Goal: Information Seeking & Learning: Learn about a topic

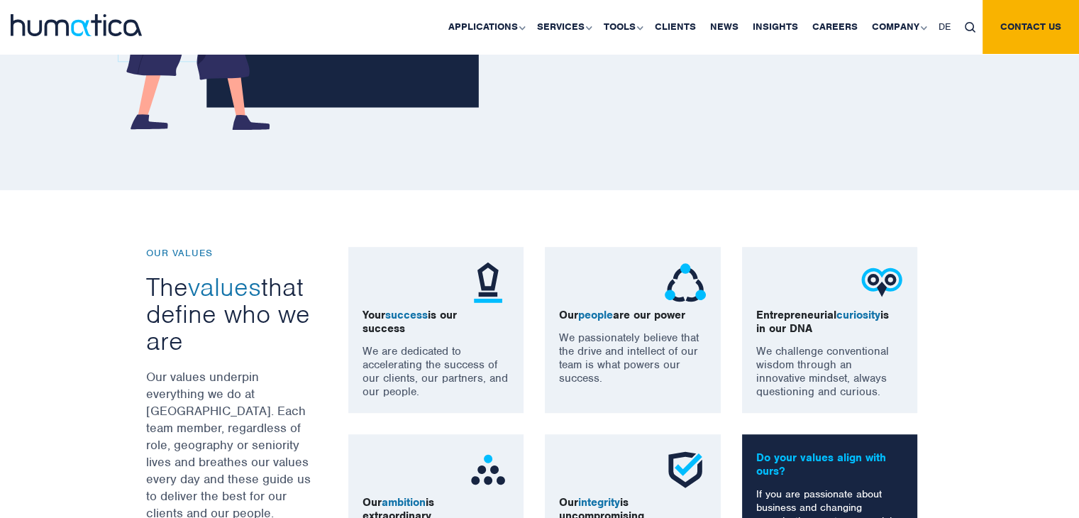
scroll to position [628, 0]
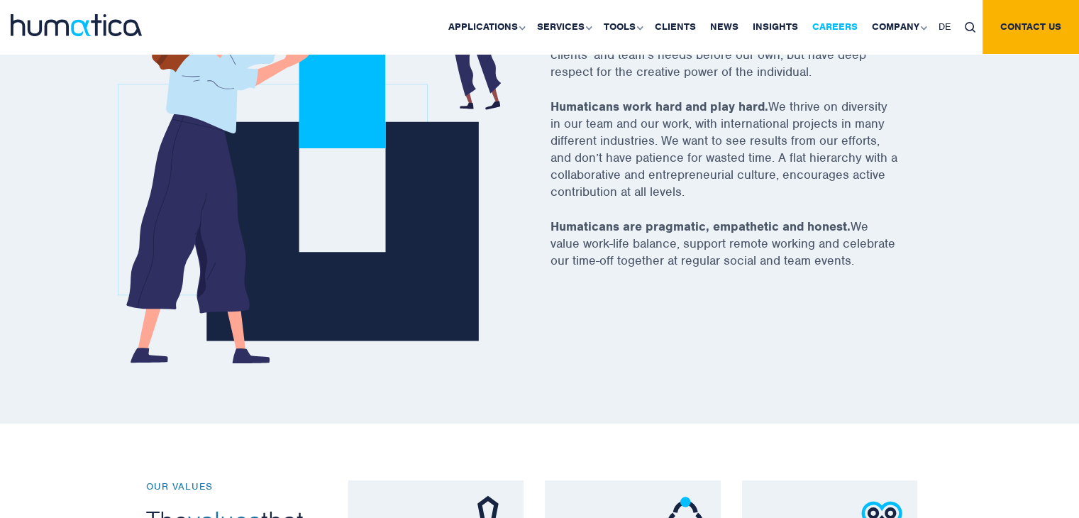
click at [844, 26] on link "Careers" at bounding box center [835, 27] width 60 height 54
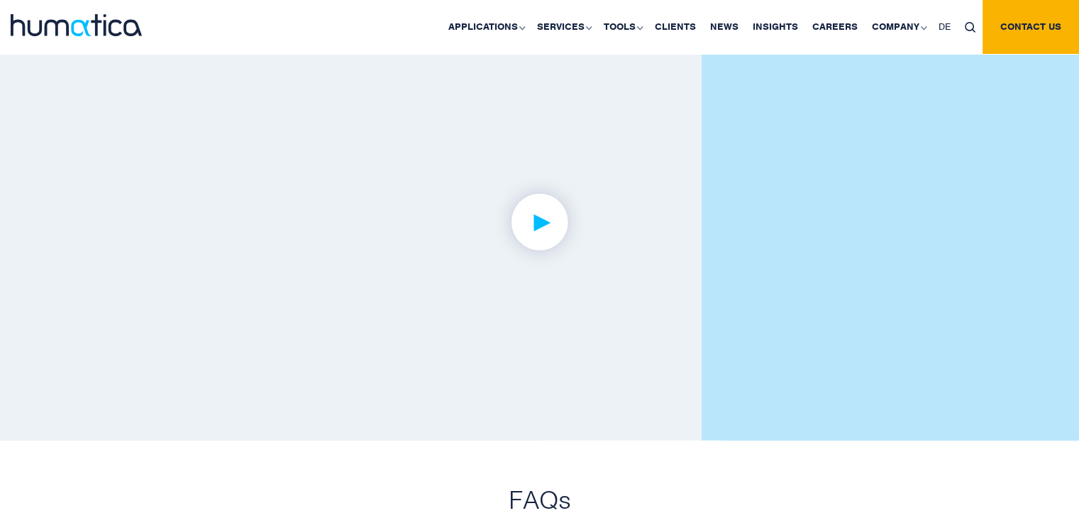
scroll to position [3546, 0]
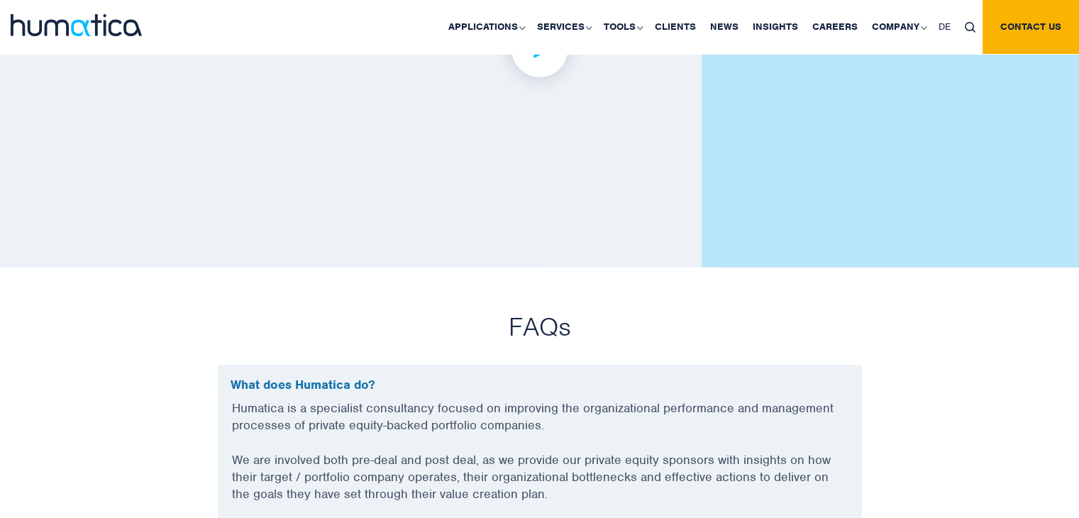
click at [555, 55] on img at bounding box center [539, 49] width 110 height 110
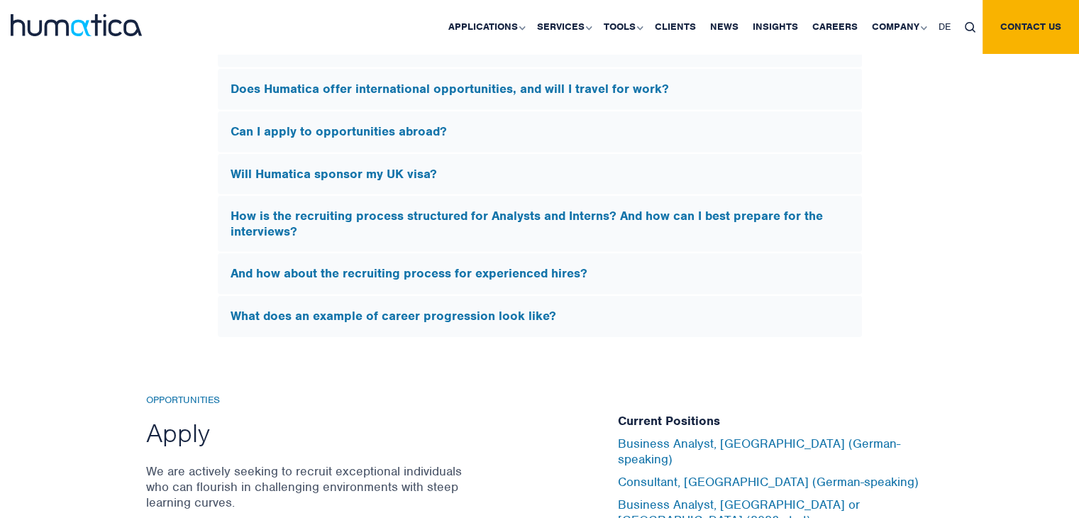
scroll to position [4610, 0]
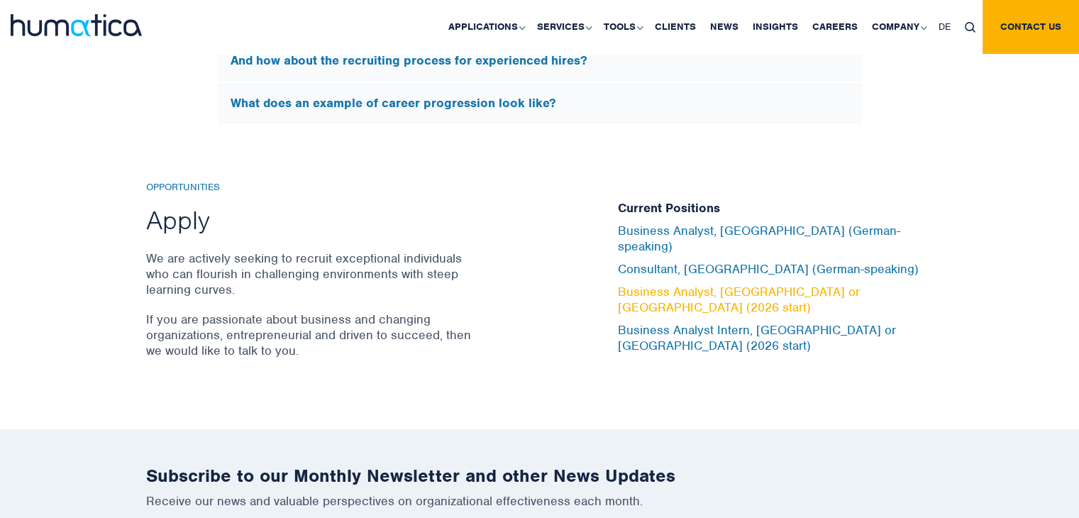
click at [665, 293] on link "Business Analyst, [GEOGRAPHIC_DATA] or [GEOGRAPHIC_DATA] (2026 start)" at bounding box center [739, 299] width 242 height 31
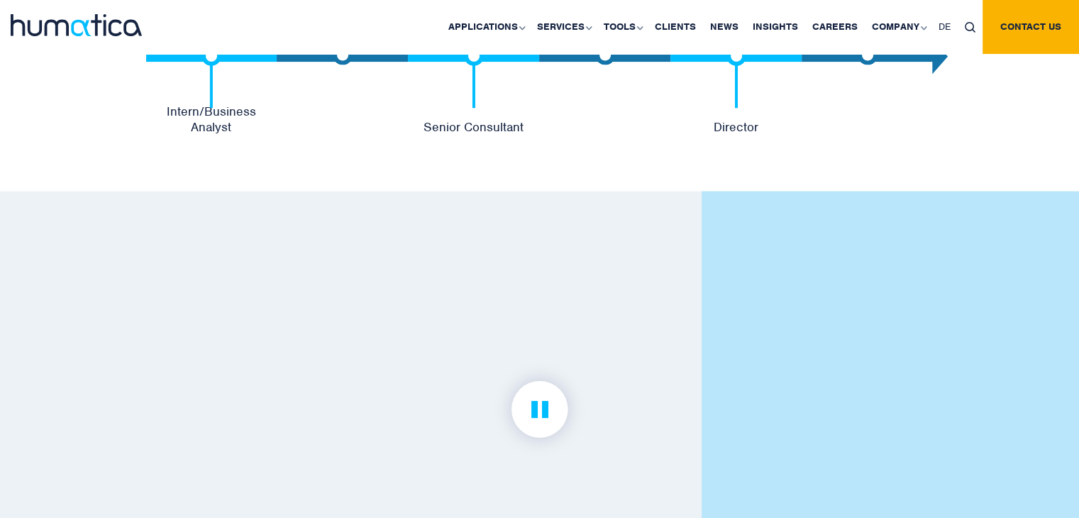
scroll to position [3262, 0]
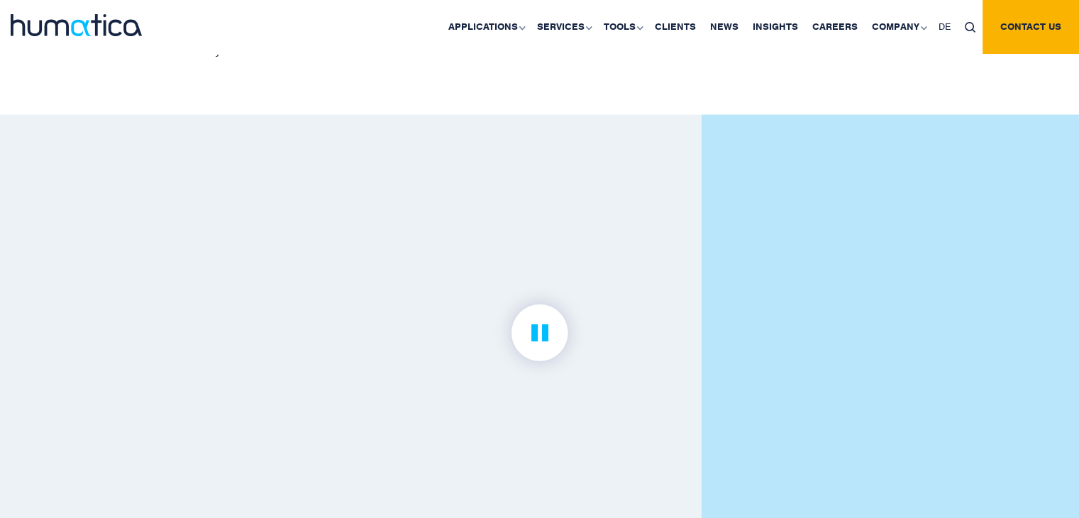
click at [533, 351] on img at bounding box center [539, 333] width 110 height 110
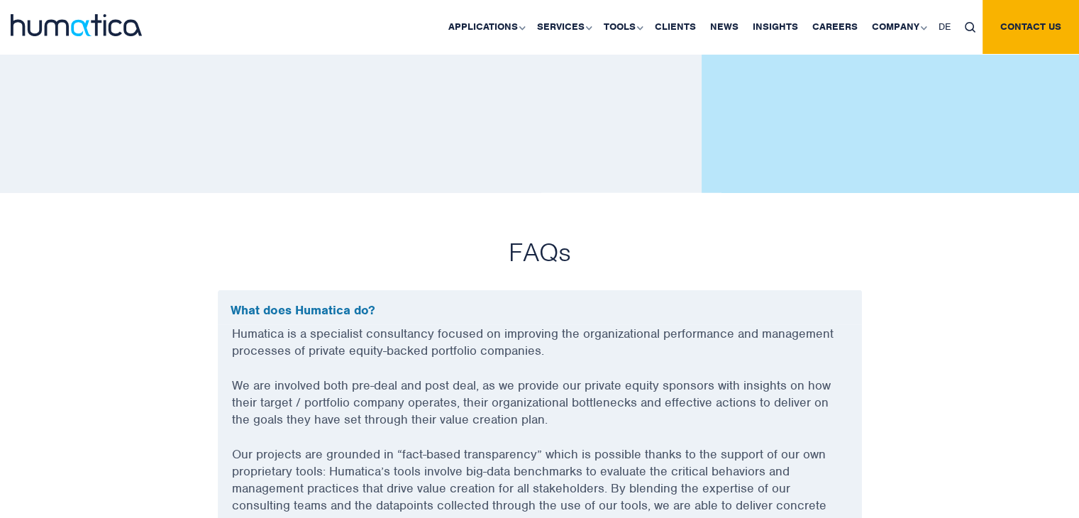
scroll to position [3759, 0]
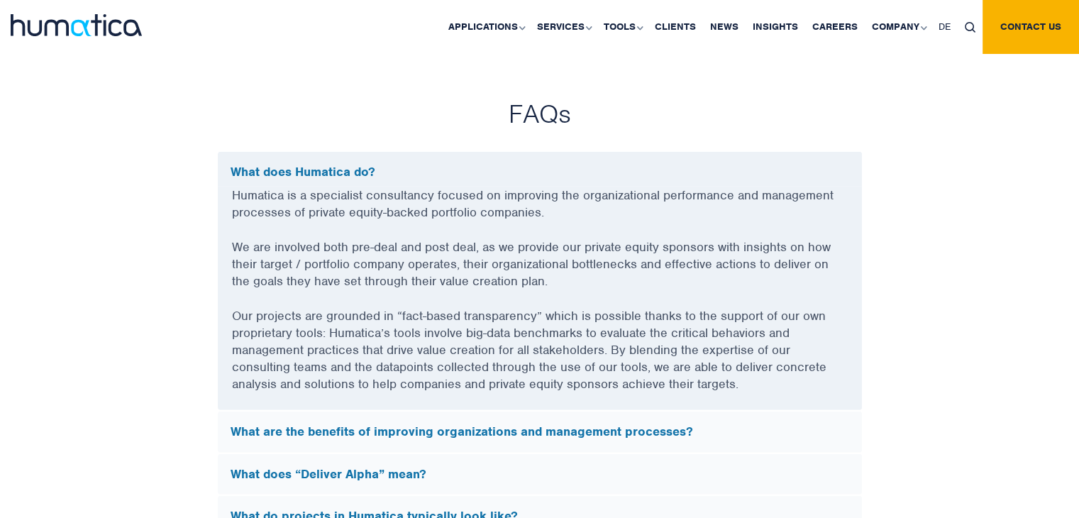
click at [246, 205] on p "Humatica is a specialist consultancy focused on improving the organizational pe…" at bounding box center [540, 213] width 616 height 52
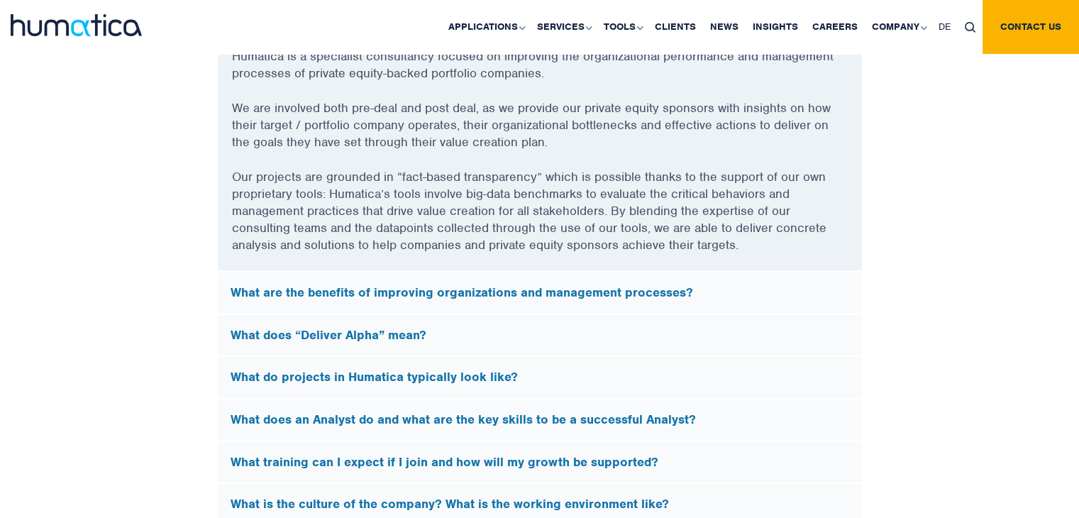
scroll to position [3971, 0]
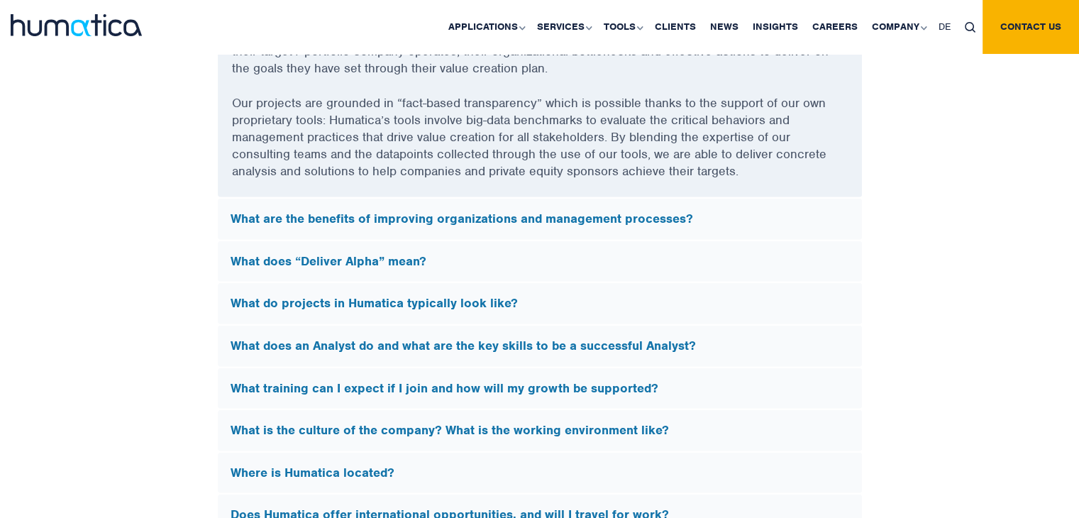
click at [402, 220] on h5 "What are the benefits of improving organizations and management processes?" at bounding box center [539, 219] width 618 height 16
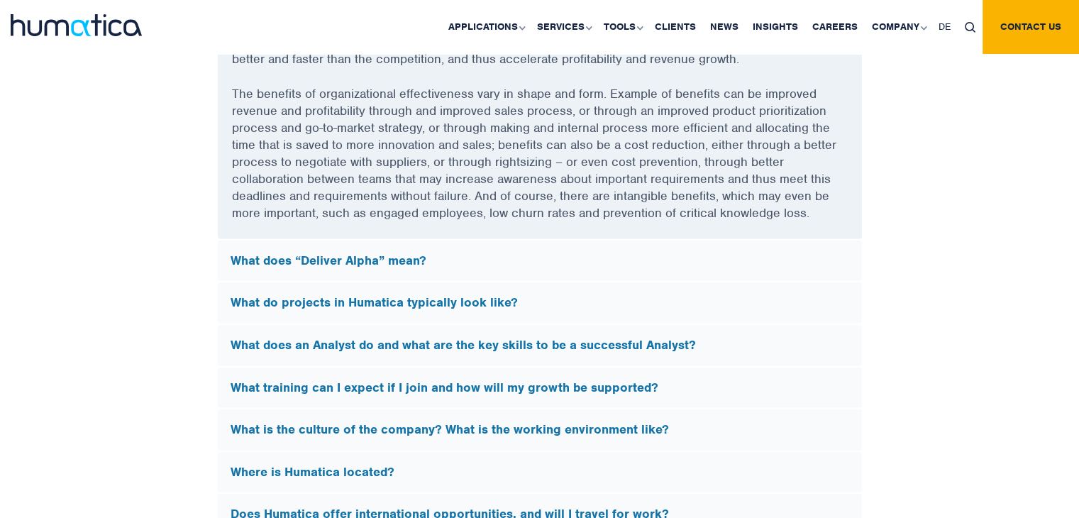
click at [373, 316] on div "What do projects in Humatica typically look like?" at bounding box center [540, 302] width 644 height 41
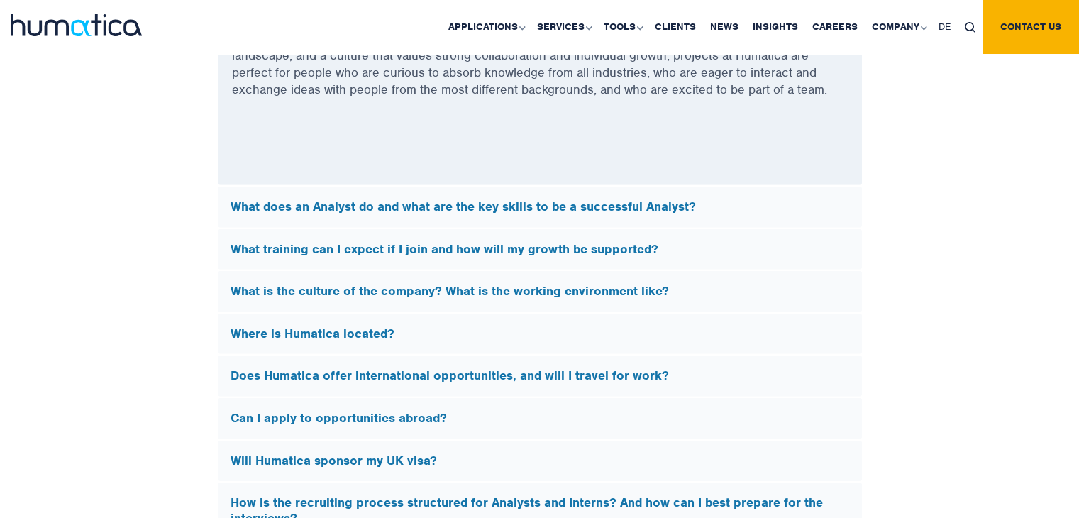
scroll to position [4326, 0]
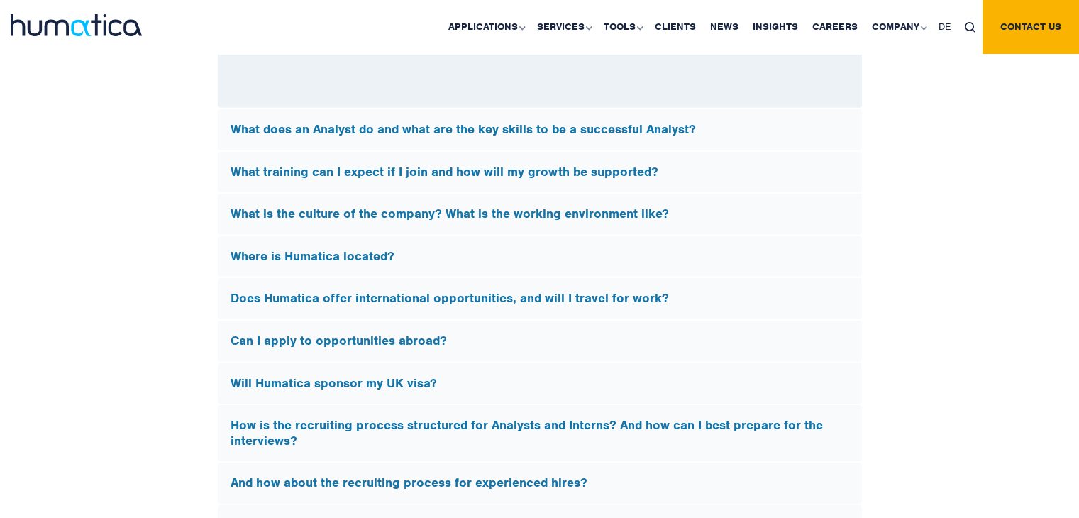
click at [271, 252] on h5 "Where is Humatica located?" at bounding box center [539, 257] width 618 height 16
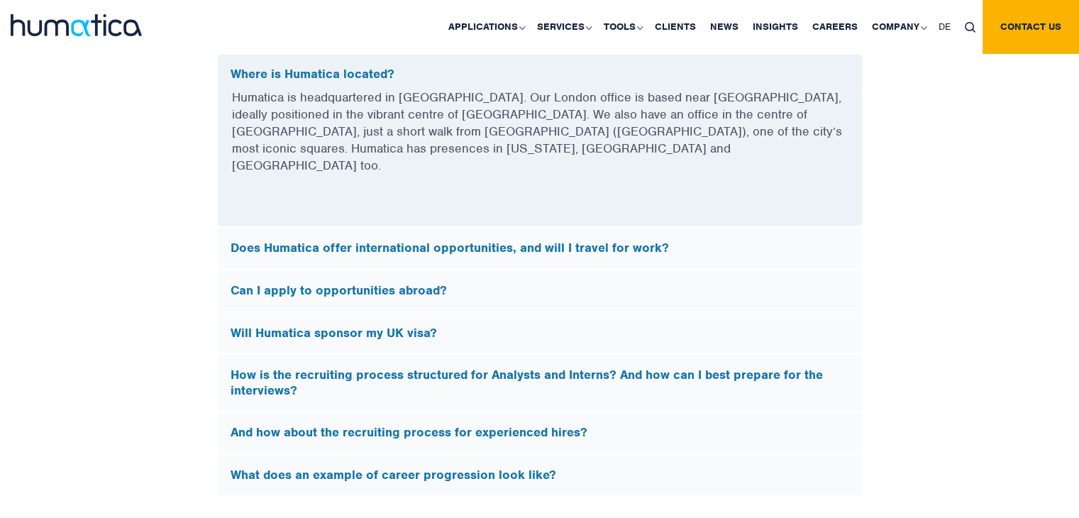
scroll to position [4042, 0]
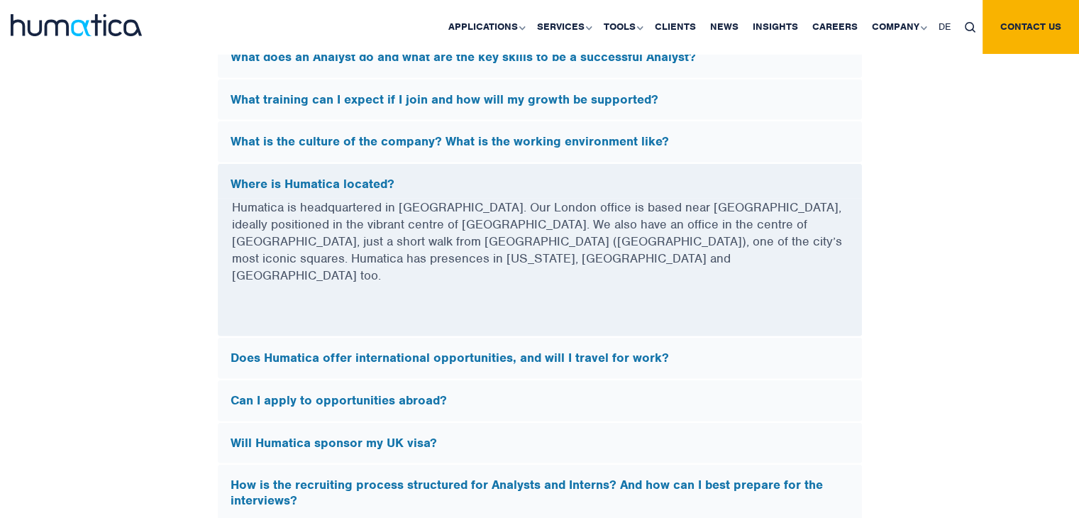
click at [516, 350] on h5 "Does Humatica offer international opportunities, and will I travel for work?" at bounding box center [539, 358] width 618 height 16
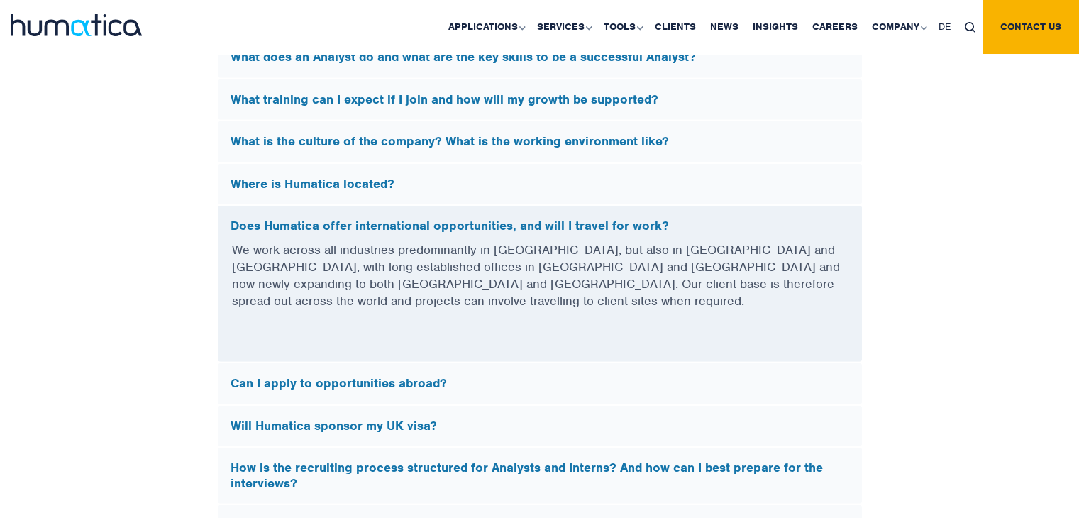
scroll to position [4113, 0]
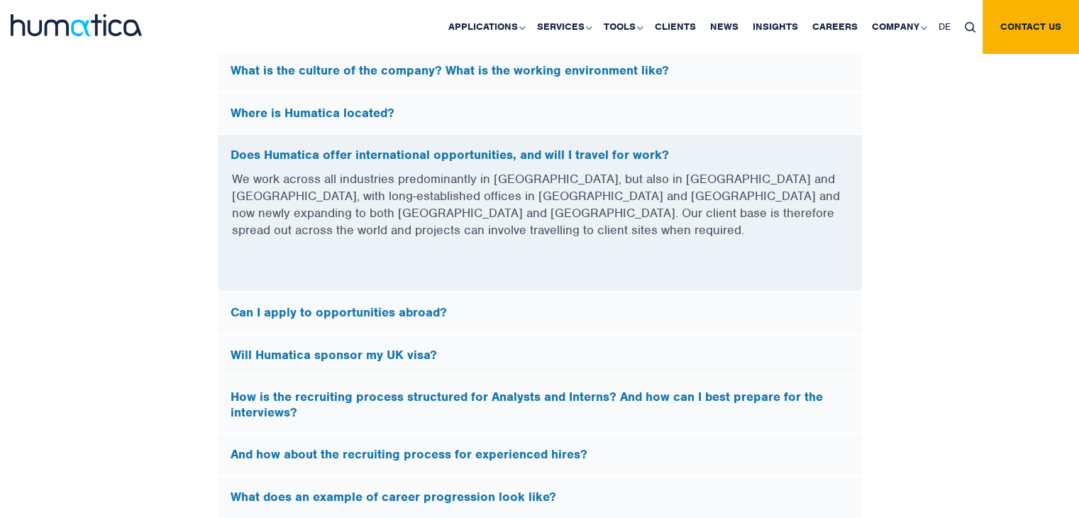
click at [652, 305] on h5 "Can I apply to opportunities abroad?" at bounding box center [539, 313] width 618 height 16
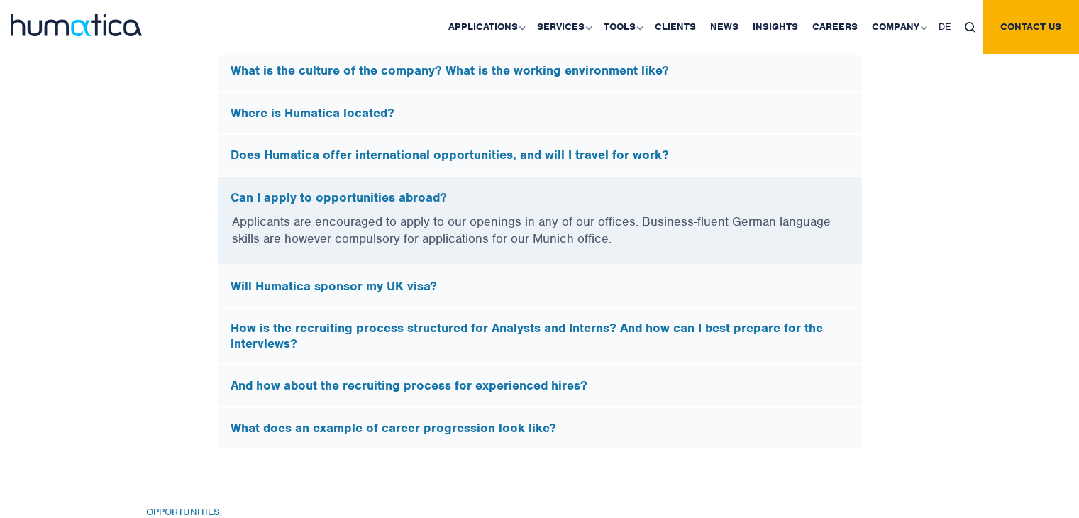
click at [641, 269] on div "Will Humatica sponsor my UK visa?" at bounding box center [540, 286] width 644 height 41
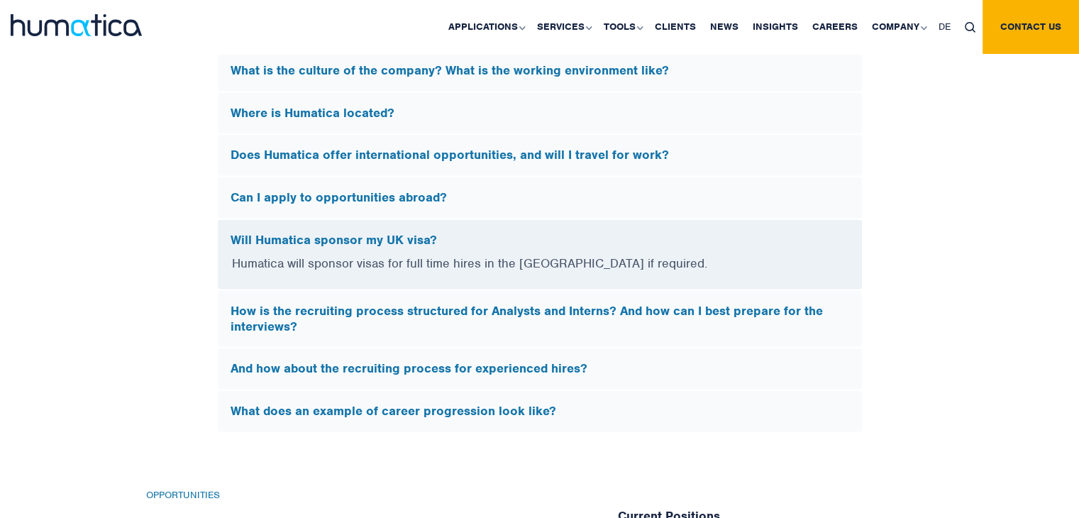
click at [652, 321] on h5 "How is the recruiting process structured for Analysts and Interns? And how can …" at bounding box center [539, 319] width 618 height 30
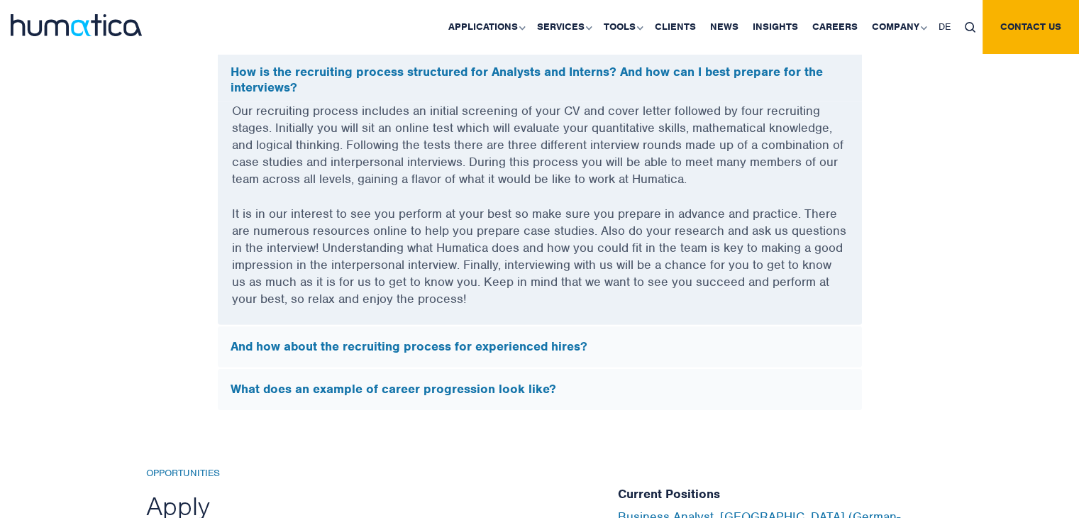
scroll to position [4326, 0]
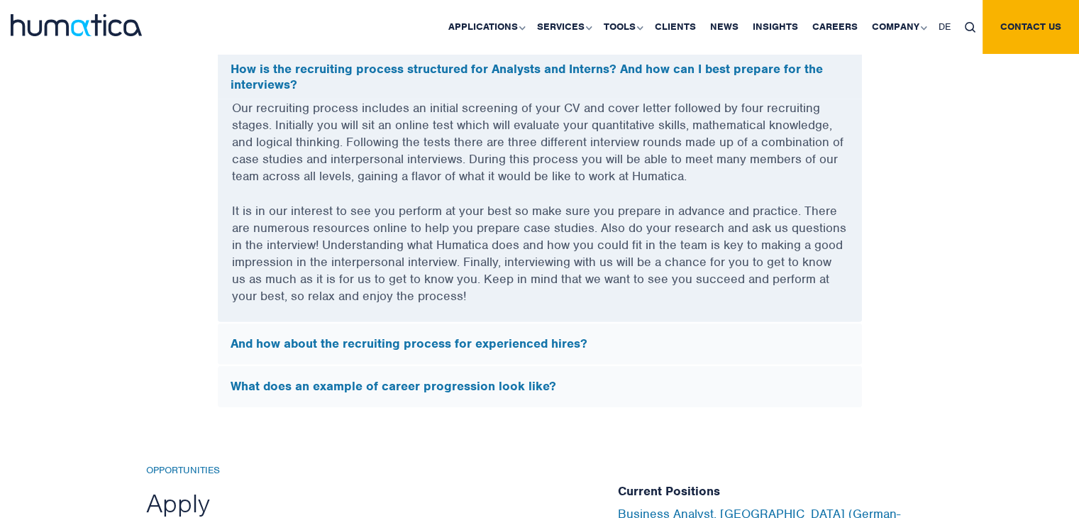
click at [518, 366] on div "What does an example of career progression look like?" at bounding box center [540, 386] width 644 height 41
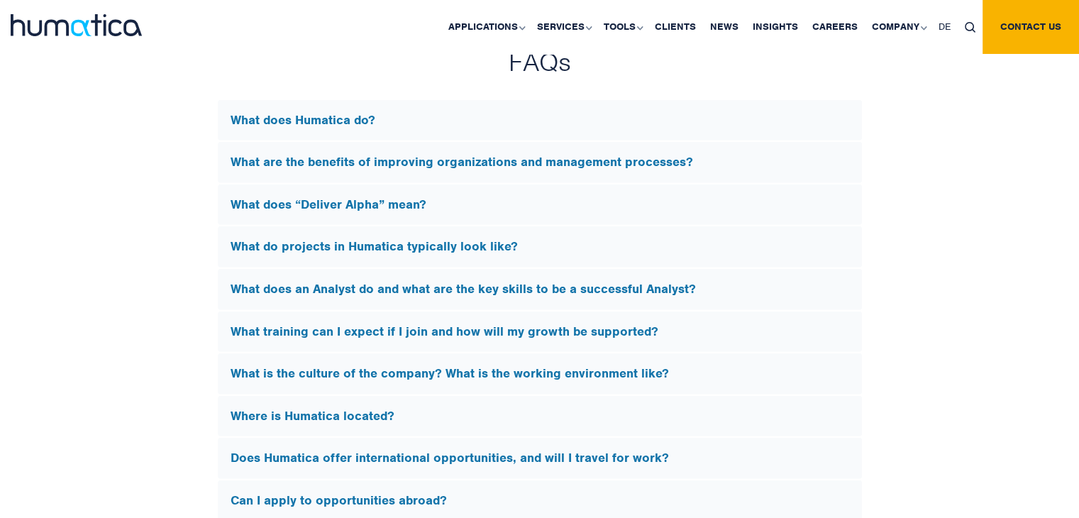
scroll to position [3759, 0]
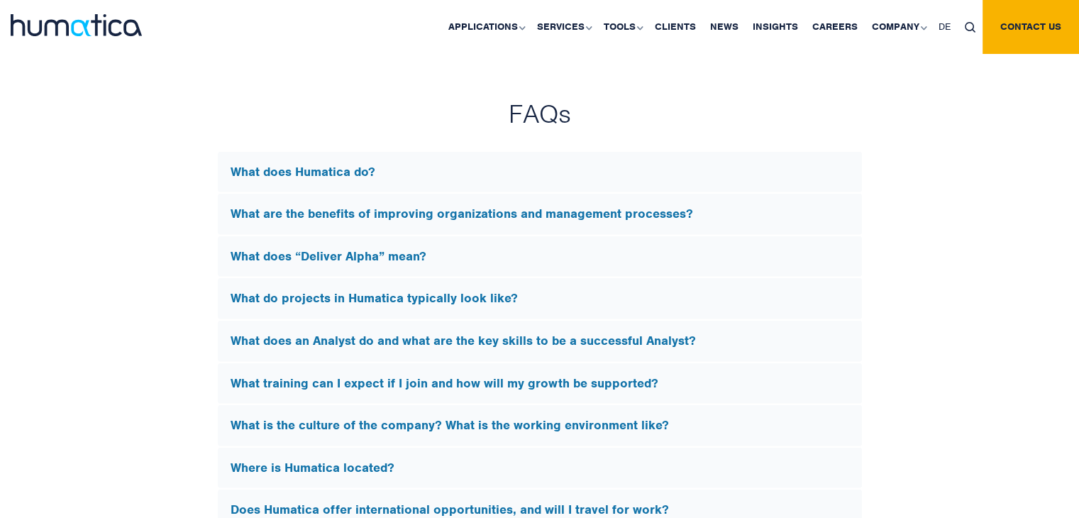
click at [396, 165] on h5 "What does Humatica do?" at bounding box center [539, 173] width 618 height 16
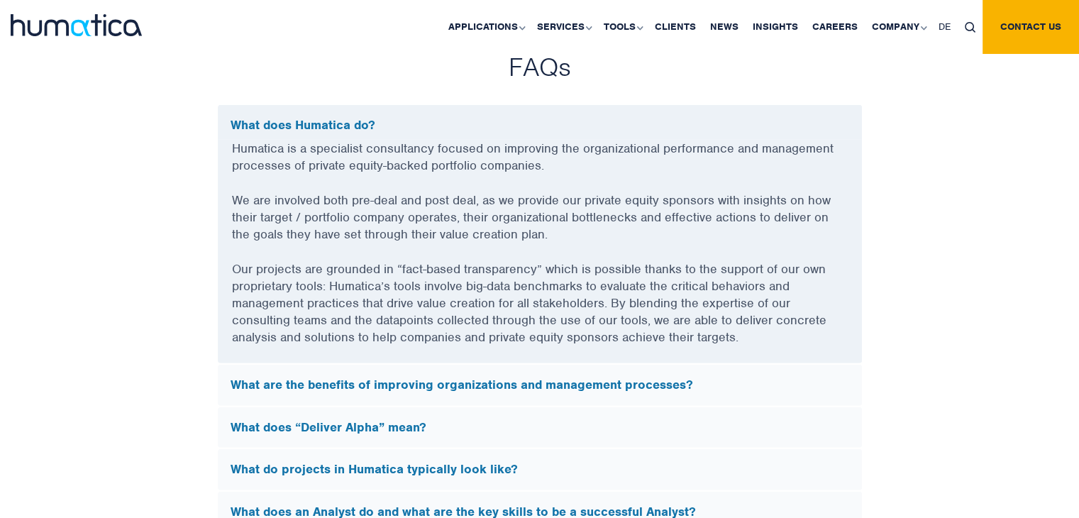
scroll to position [3901, 0]
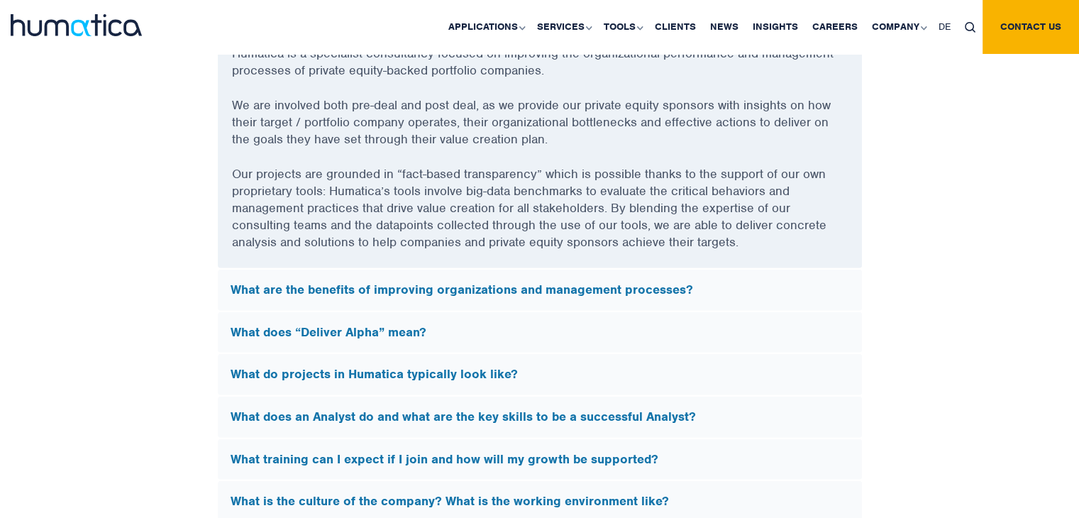
click at [542, 277] on div "What are the benefits of improving organizations and management processes?" at bounding box center [540, 289] width 644 height 41
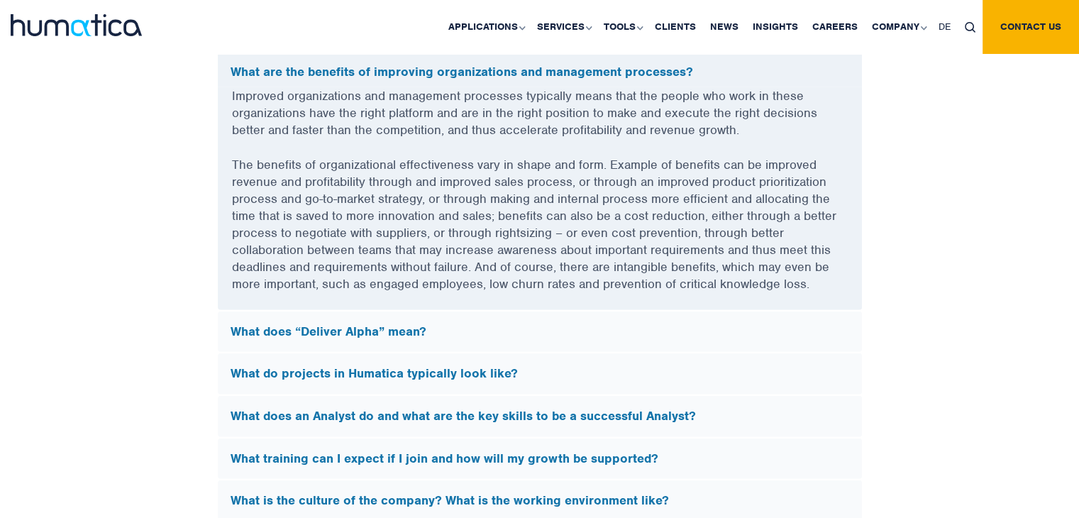
click at [447, 330] on h5 "What does “Deliver Alpha” mean?" at bounding box center [539, 332] width 618 height 16
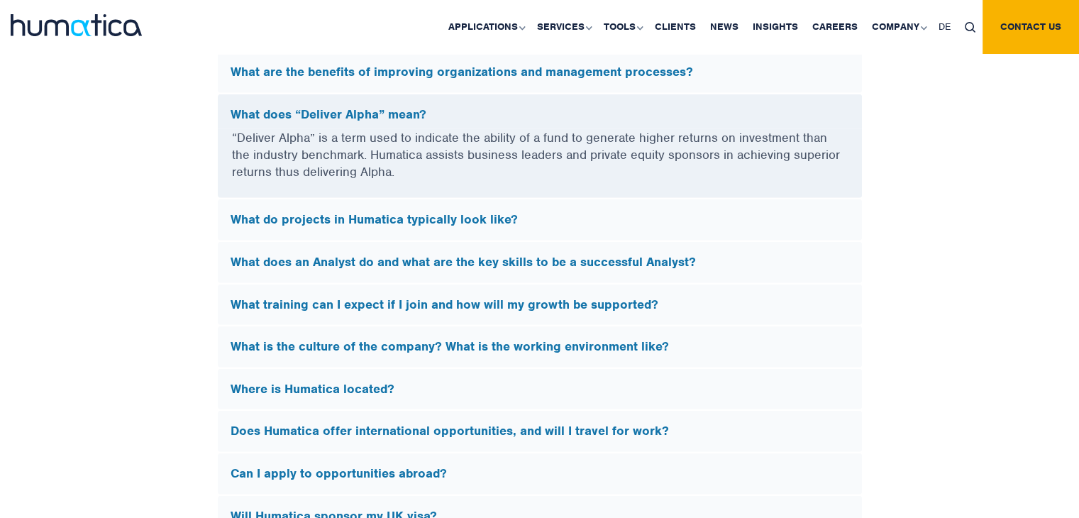
click at [481, 212] on h5 "What do projects in Humatica typically look like?" at bounding box center [539, 220] width 618 height 16
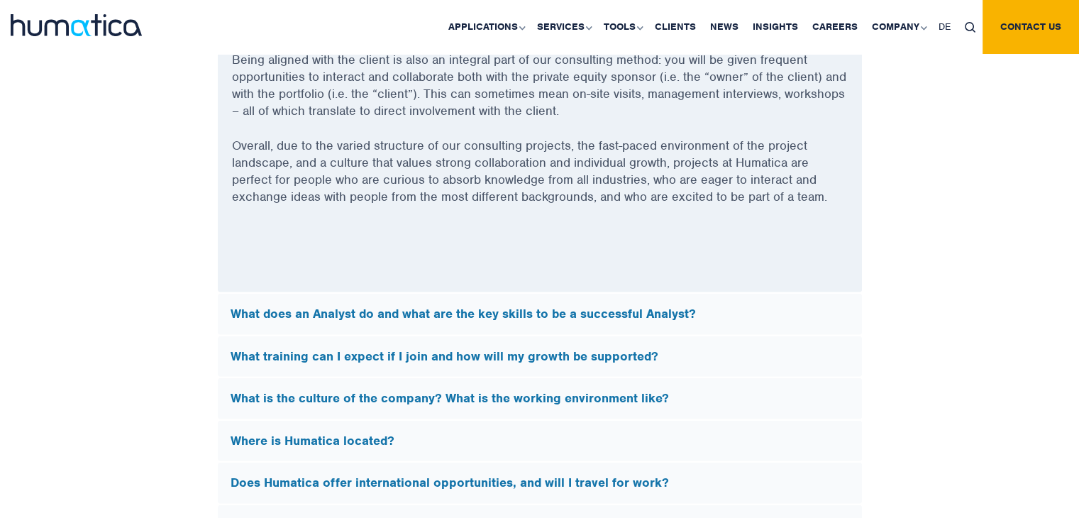
scroll to position [4184, 0]
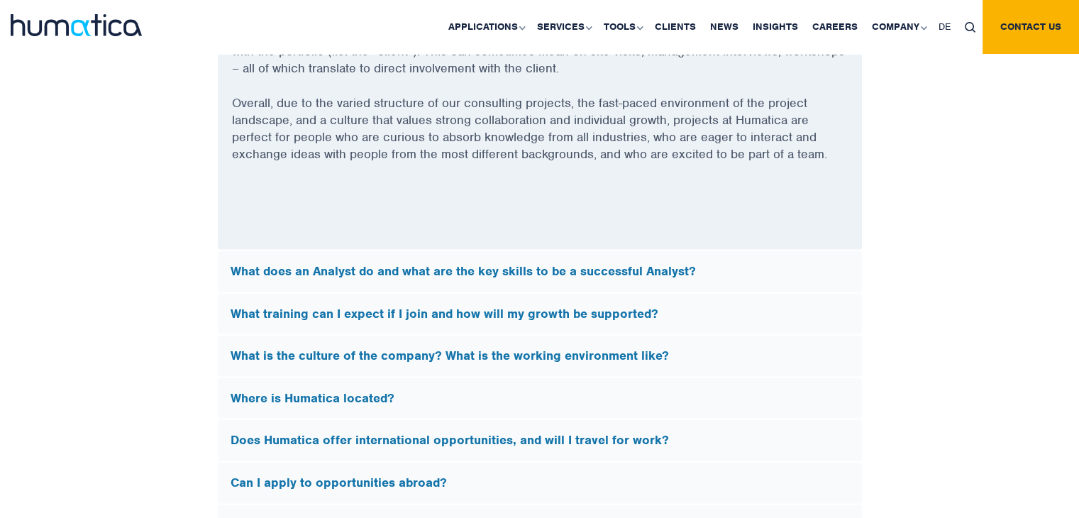
click at [521, 276] on div "What does an Analyst do and what are the key skills to be a successful Analyst?" at bounding box center [540, 271] width 644 height 41
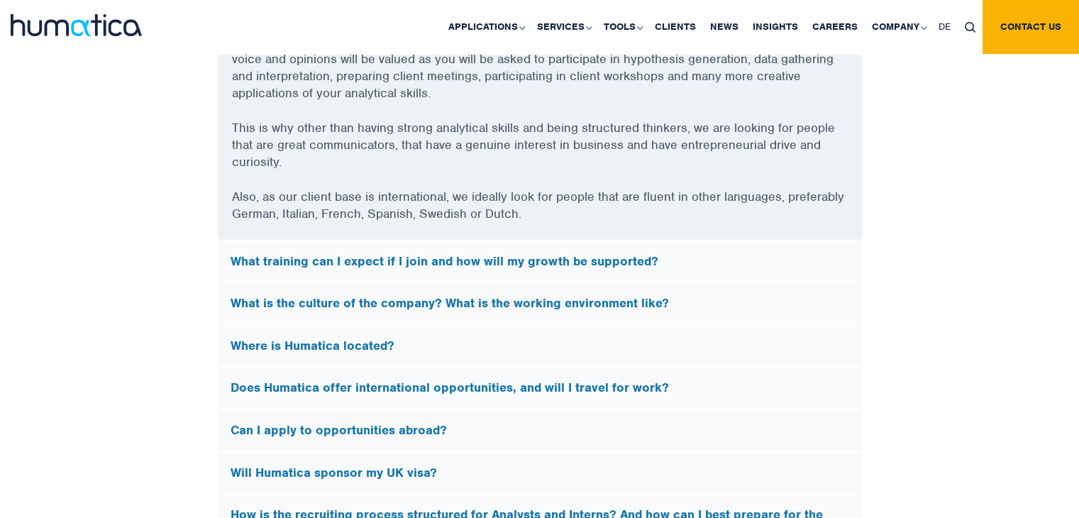
click at [589, 283] on div "What is the culture of the company? What is the working environment like?" at bounding box center [540, 303] width 644 height 41
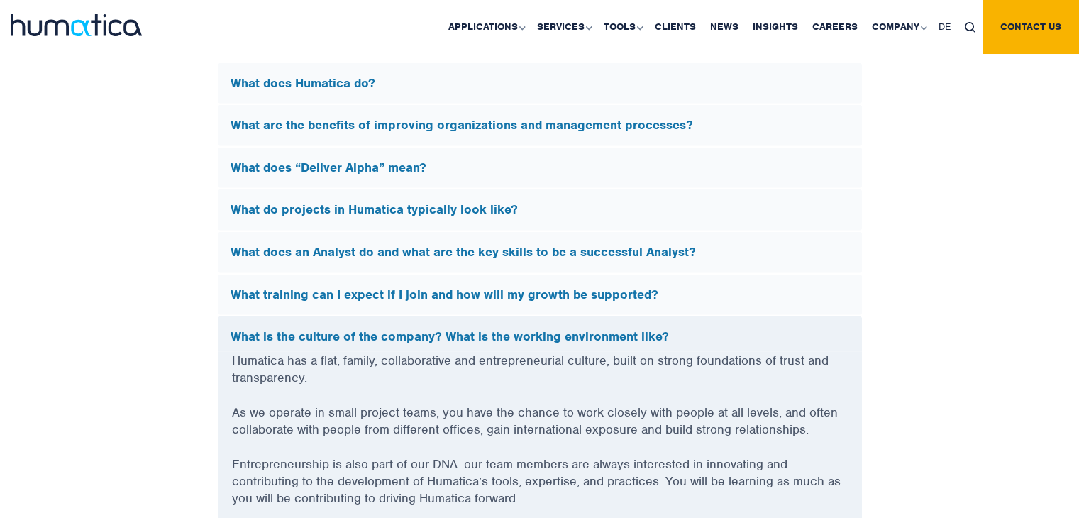
scroll to position [3830, 0]
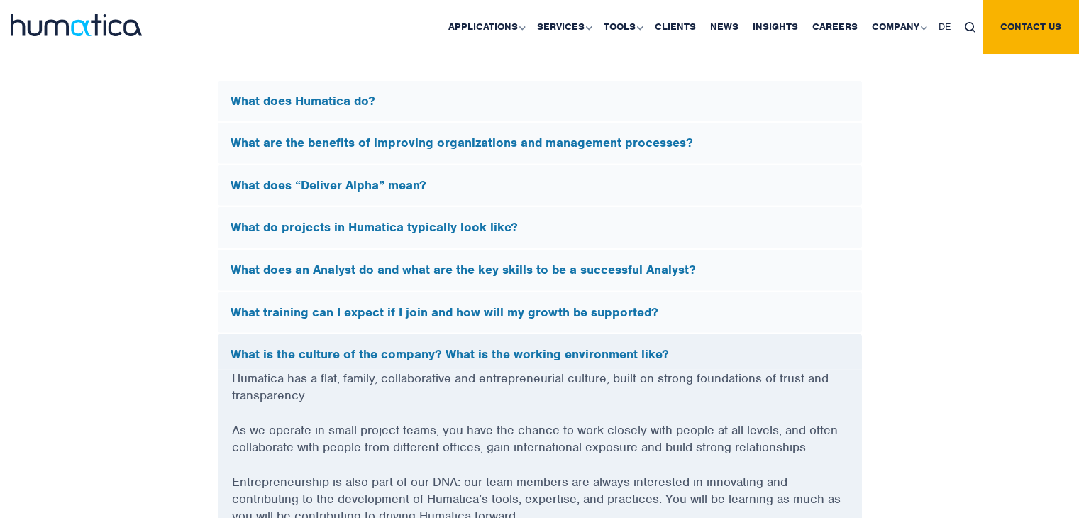
click at [564, 314] on h5 "What training can I expect if I join and how will my growth be supported?" at bounding box center [539, 313] width 618 height 16
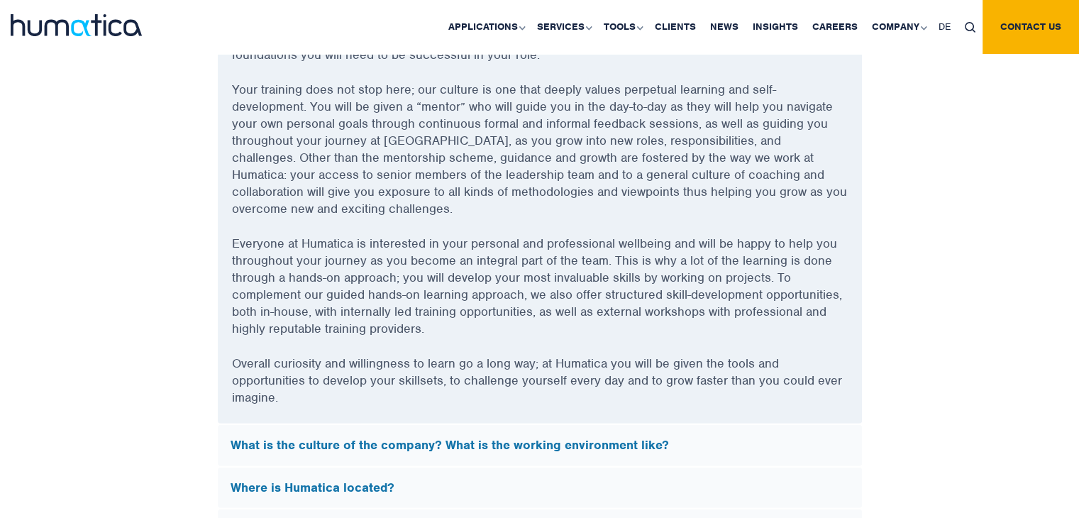
scroll to position [4184, 0]
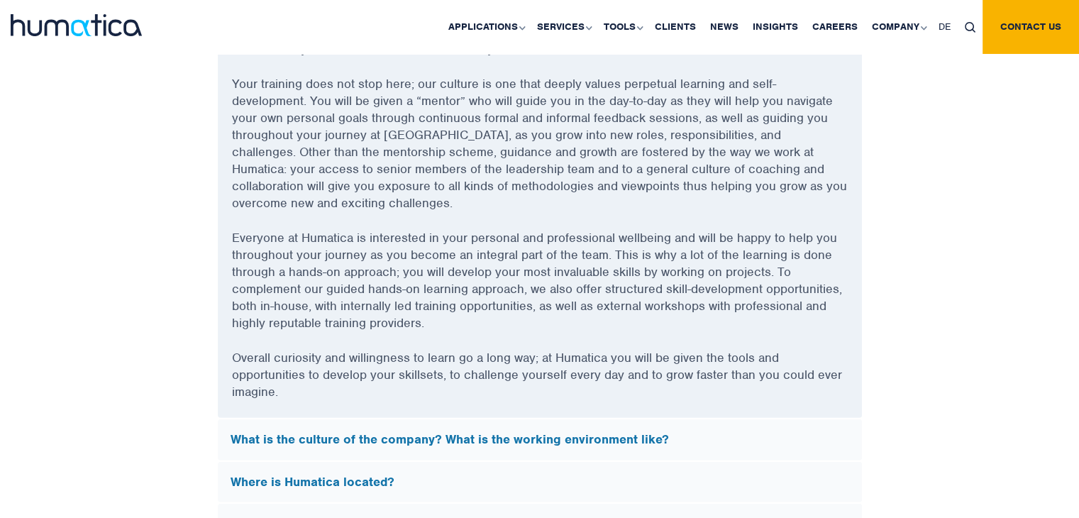
click at [708, 248] on p "Everyone at Humatica is interested in your personal and professional wellbeing …" at bounding box center [540, 289] width 616 height 120
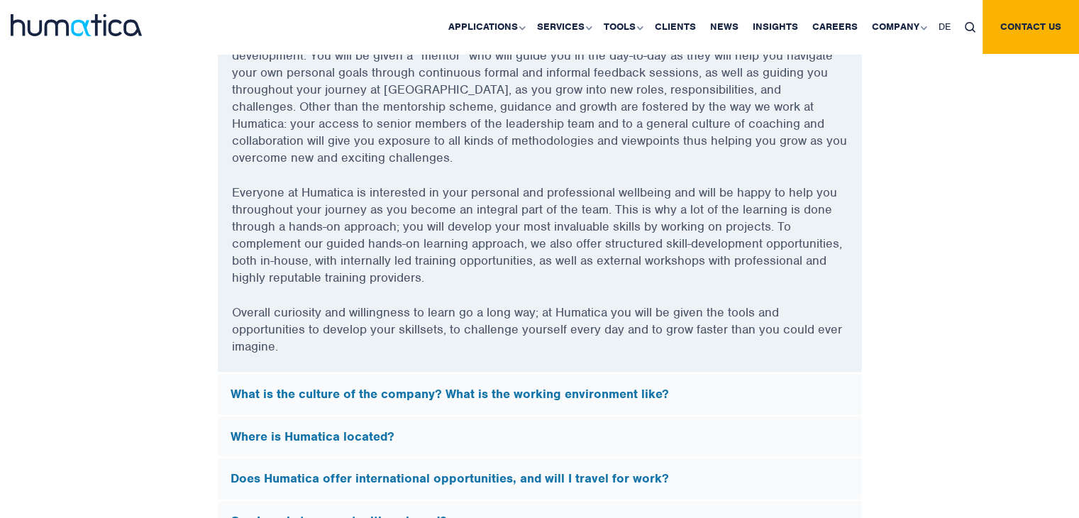
scroll to position [4255, 0]
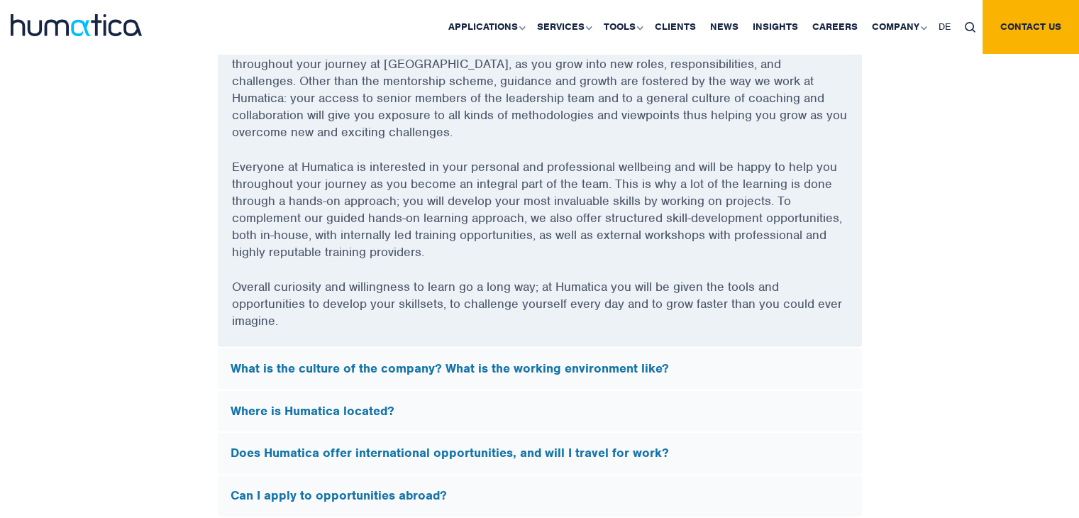
click at [523, 361] on h5 "What is the culture of the company? What is the working environment like?" at bounding box center [539, 369] width 618 height 16
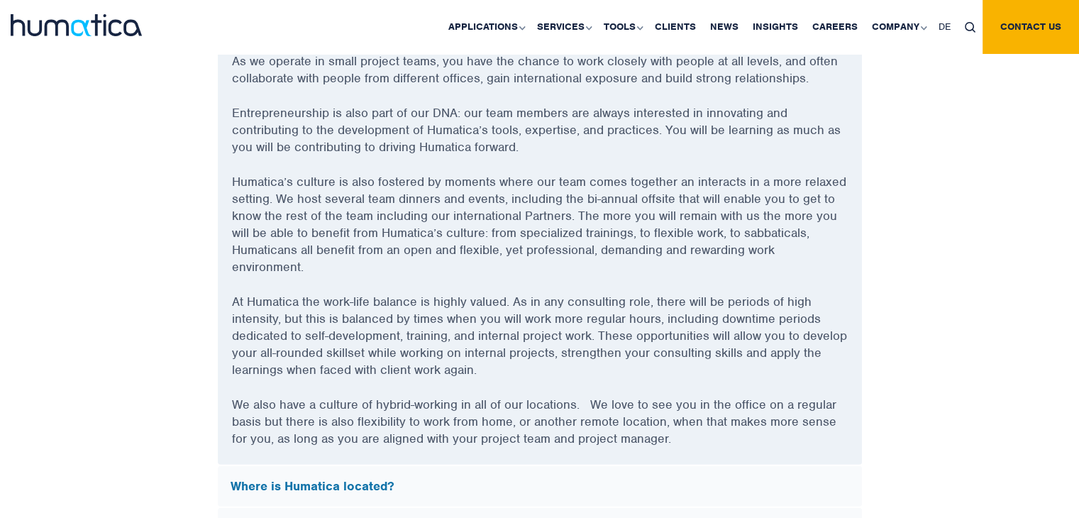
scroll to position [4113, 0]
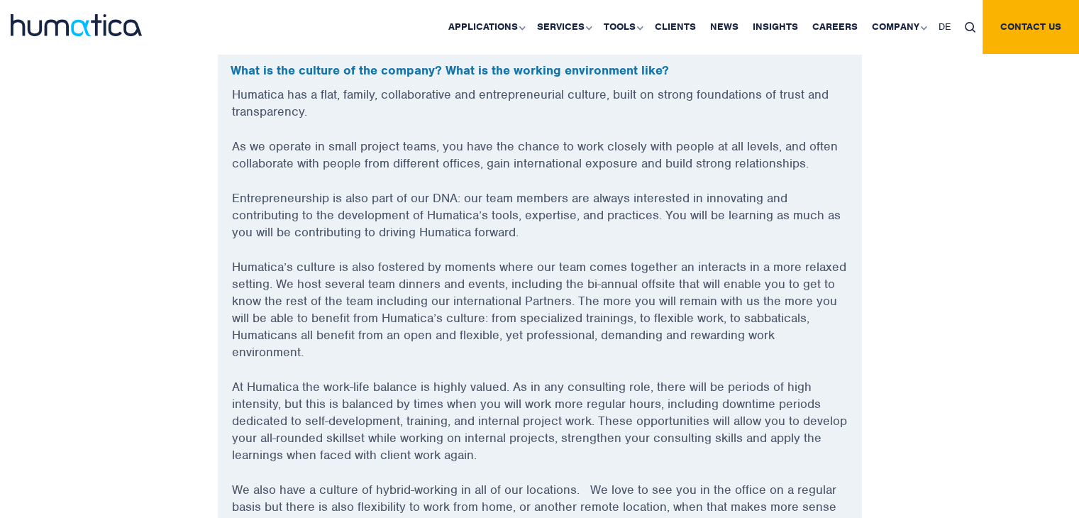
drag, startPoint x: 480, startPoint y: 219, endPoint x: 374, endPoint y: 328, distance: 152.0
click at [374, 328] on p "Humatica’s culture is also fostered by moments where our team comes together an…" at bounding box center [540, 318] width 616 height 120
click at [379, 393] on p "At Humatica the work-life balance is highly valued. As in any consulting role, …" at bounding box center [540, 429] width 616 height 103
click at [709, 194] on p "Entrepreneurship is also part of our DNA: our team members are always intereste…" at bounding box center [540, 223] width 616 height 69
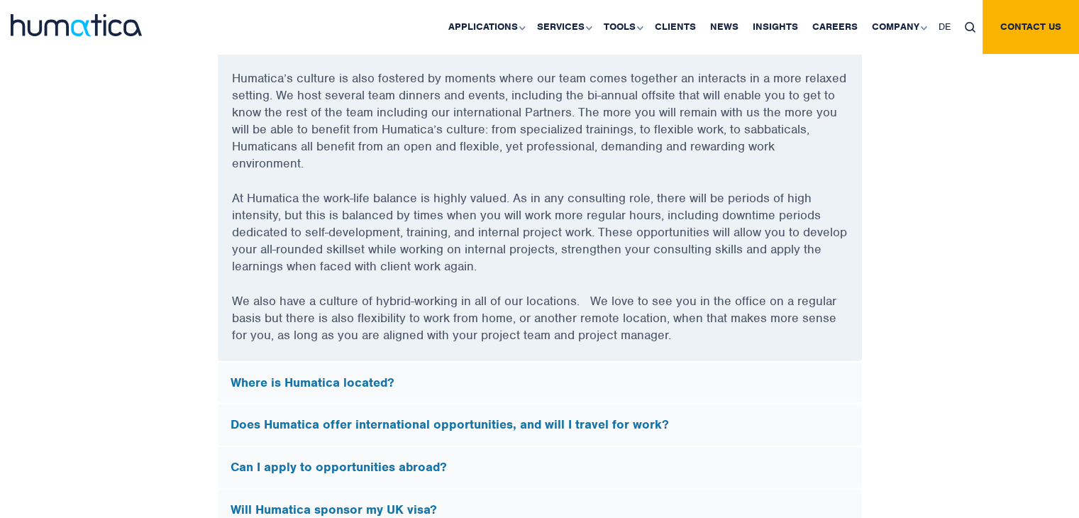
scroll to position [4326, 0]
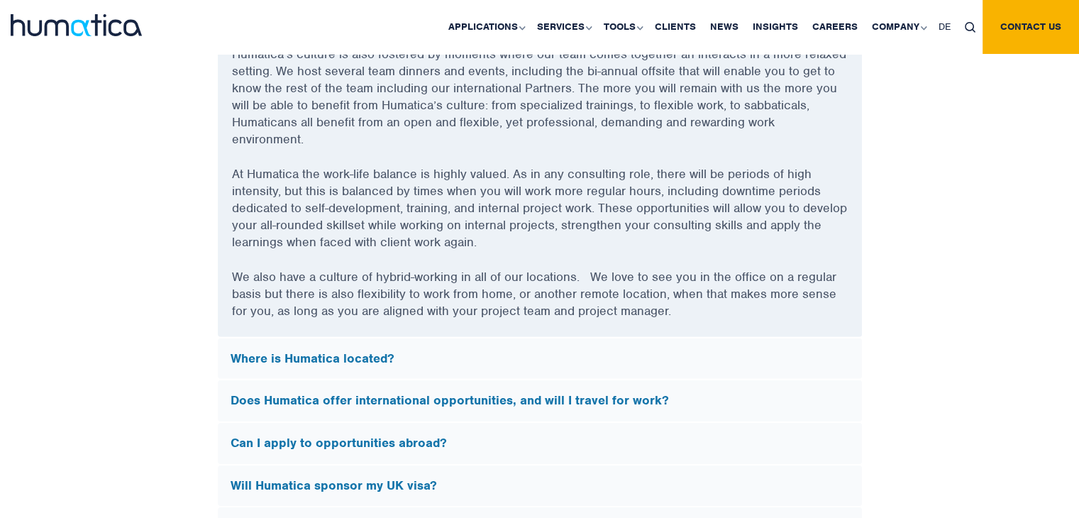
click at [264, 360] on h5 "Where is Humatica located?" at bounding box center [539, 359] width 618 height 16
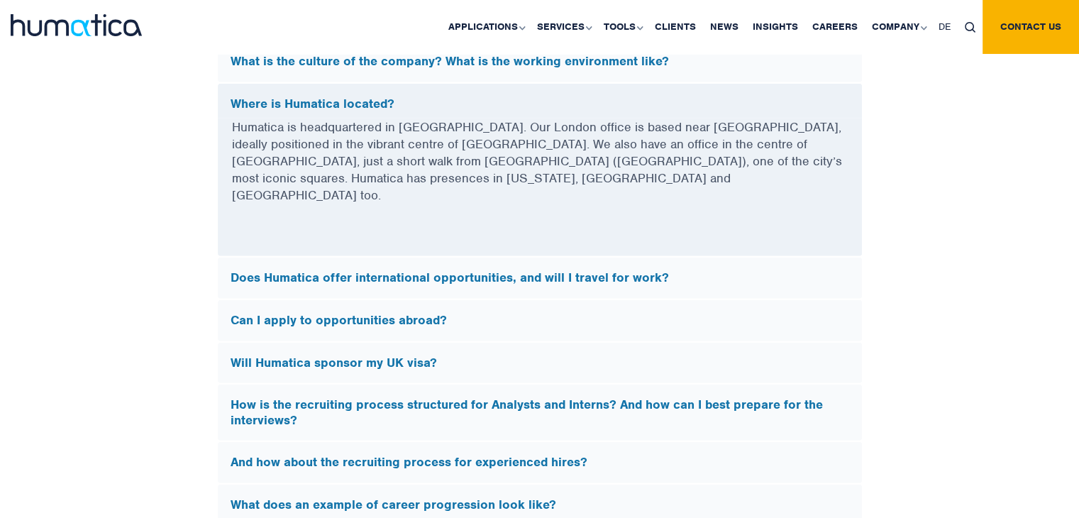
scroll to position [4113, 0]
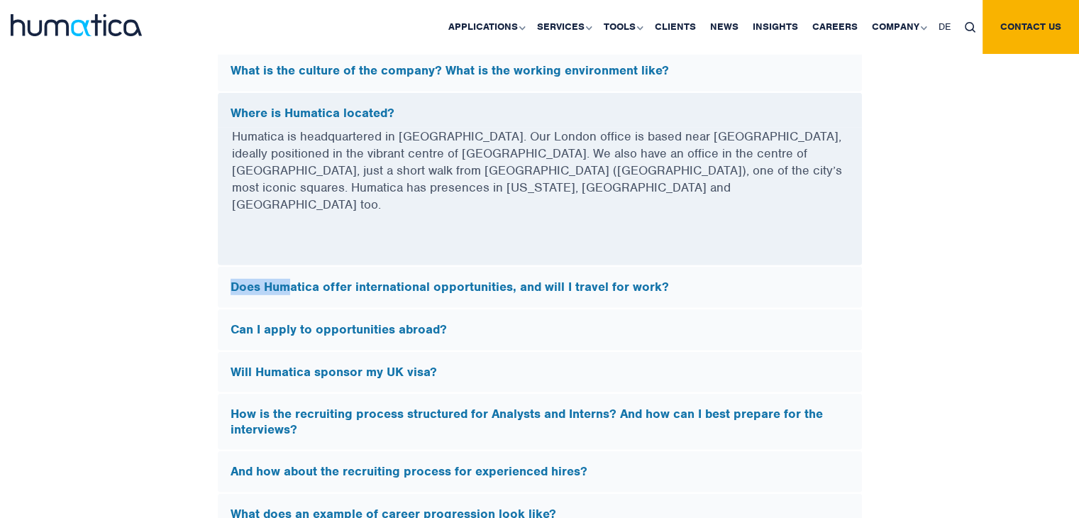
drag, startPoint x: 289, startPoint y: 256, endPoint x: 186, endPoint y: 274, distance: 104.3
click at [187, 274] on div "FAQs What does Humatica do? Humatica is a specialist consultancy focused on imp…" at bounding box center [539, 139] width 808 height 793
click at [186, 274] on div "FAQs What does Humatica do? Humatica is a specialist consultancy focused on imp…" at bounding box center [539, 139] width 808 height 793
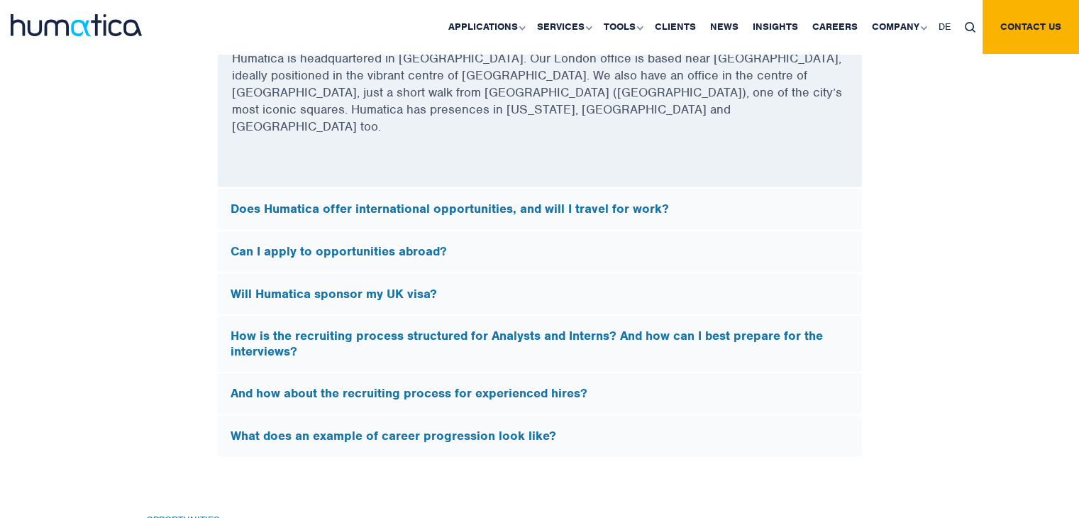
scroll to position [4184, 0]
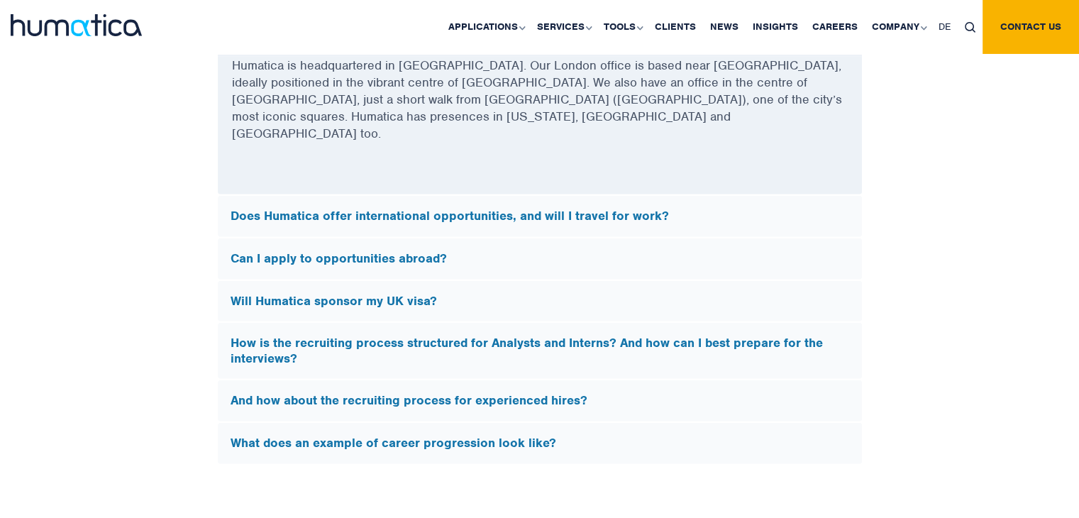
click at [258, 335] on h5 "How is the recruiting process structured for Analysts and Interns? And how can …" at bounding box center [539, 350] width 618 height 30
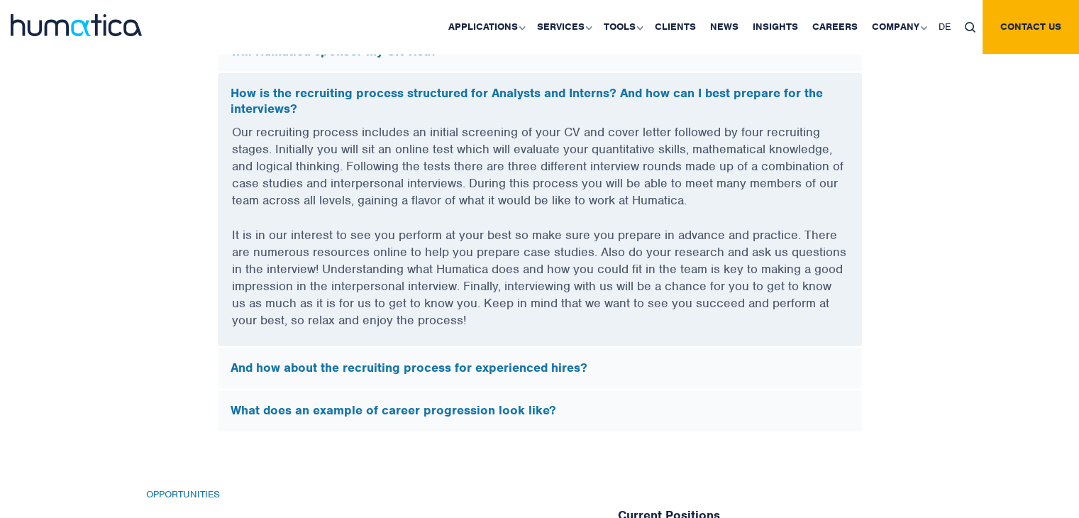
scroll to position [4326, 0]
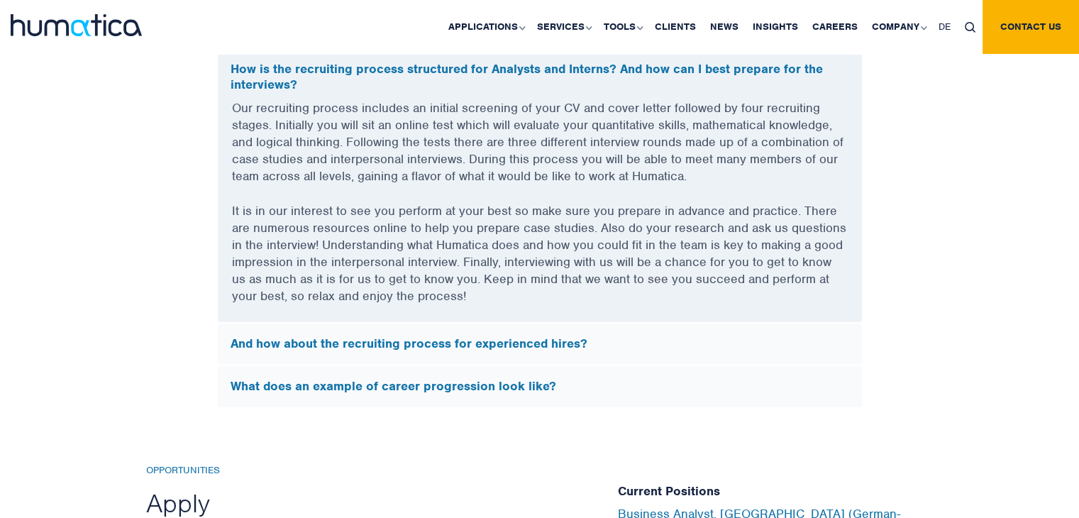
click at [272, 343] on h5 "And how about the recruiting process for experienced hires?" at bounding box center [539, 344] width 618 height 16
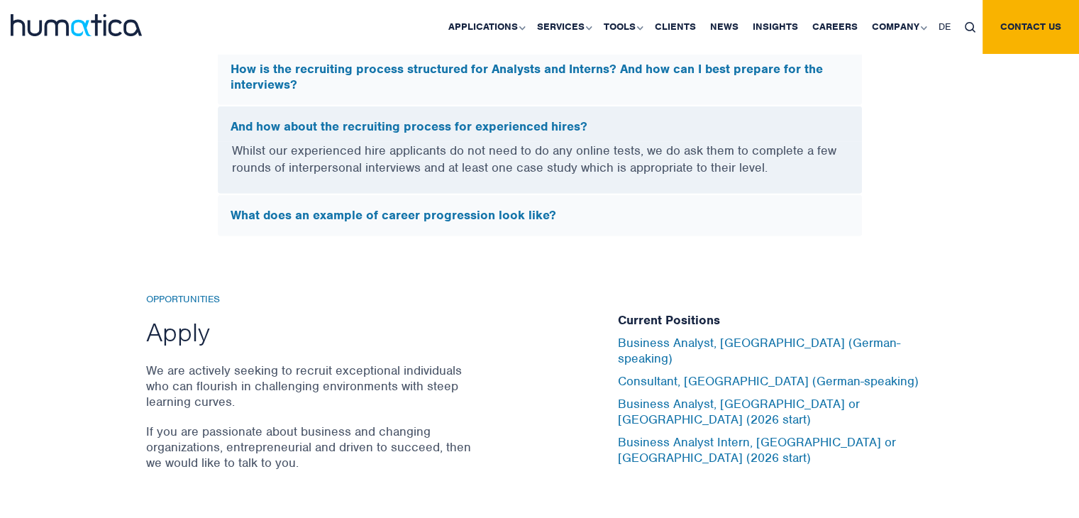
click at [414, 208] on h5 "What does an example of career progression look like?" at bounding box center [539, 216] width 618 height 16
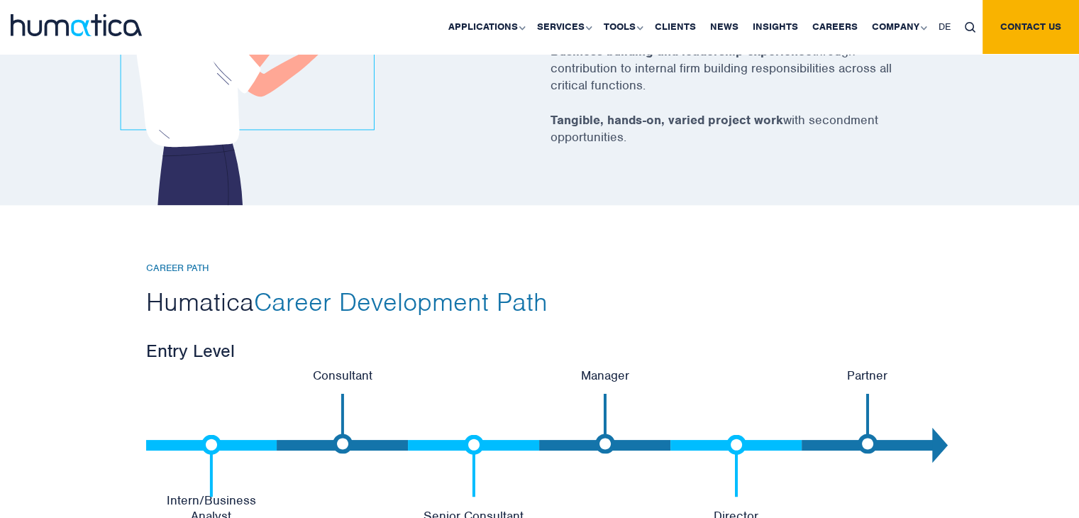
scroll to position [2624, 0]
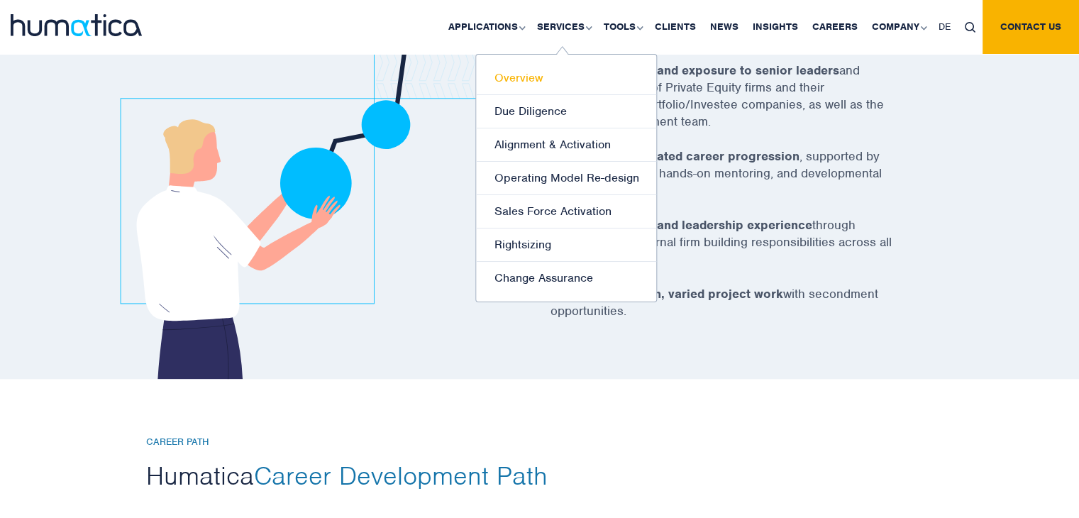
click at [513, 74] on link "Overview" at bounding box center [566, 78] width 180 height 33
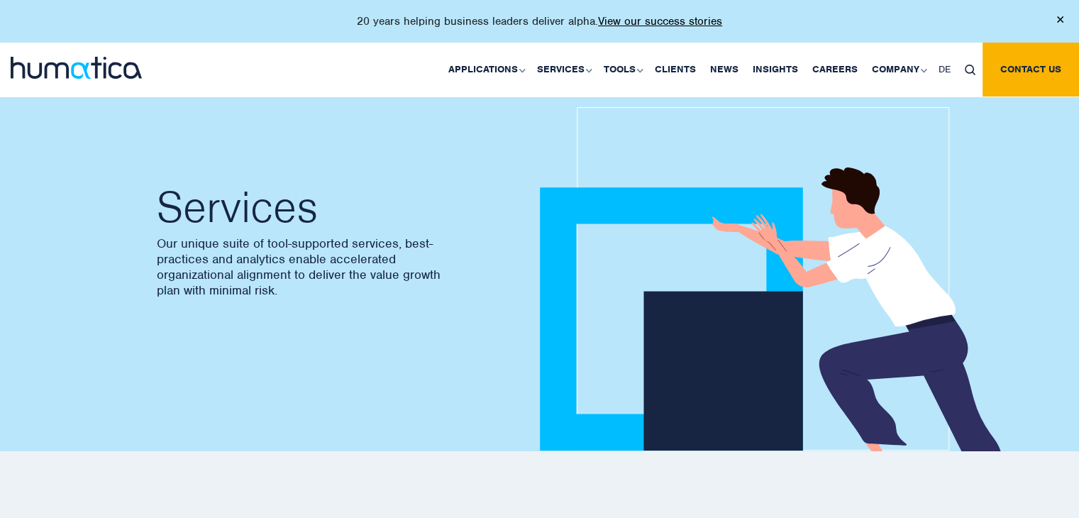
click at [264, 145] on div "Services Our unique suite of tool-supported services, best-practices and analyt…" at bounding box center [337, 252] width 383 height 397
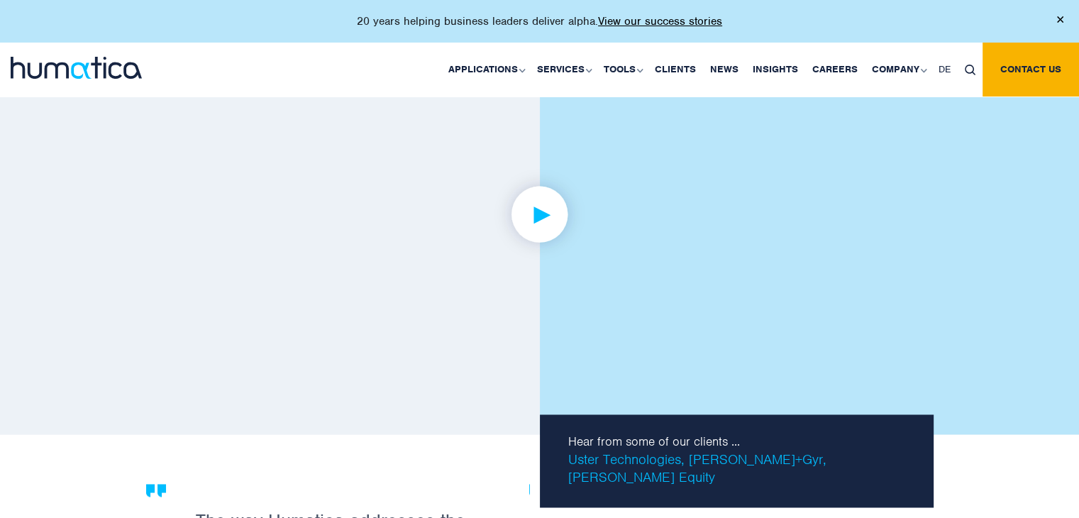
scroll to position [2013, 0]
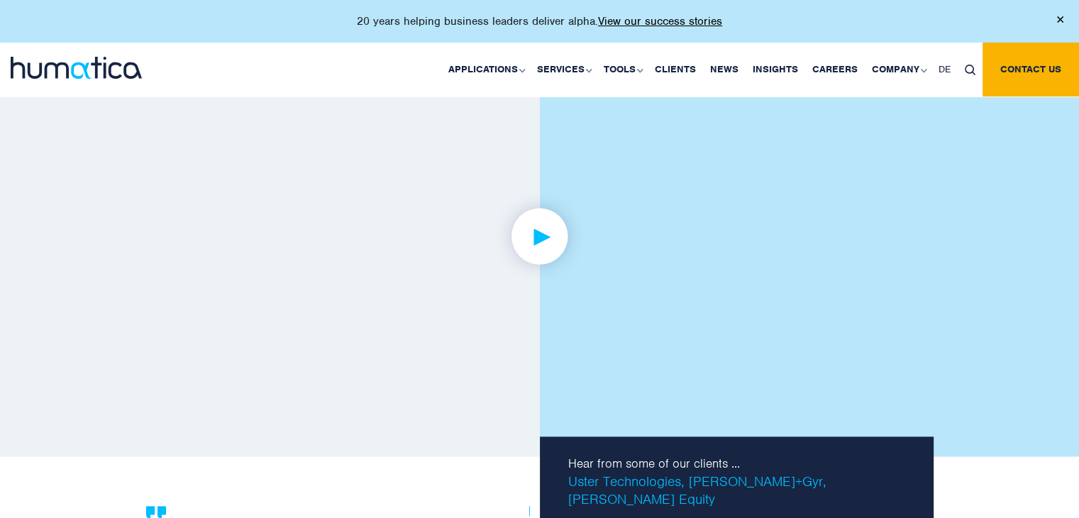
click at [557, 245] on img at bounding box center [539, 236] width 110 height 110
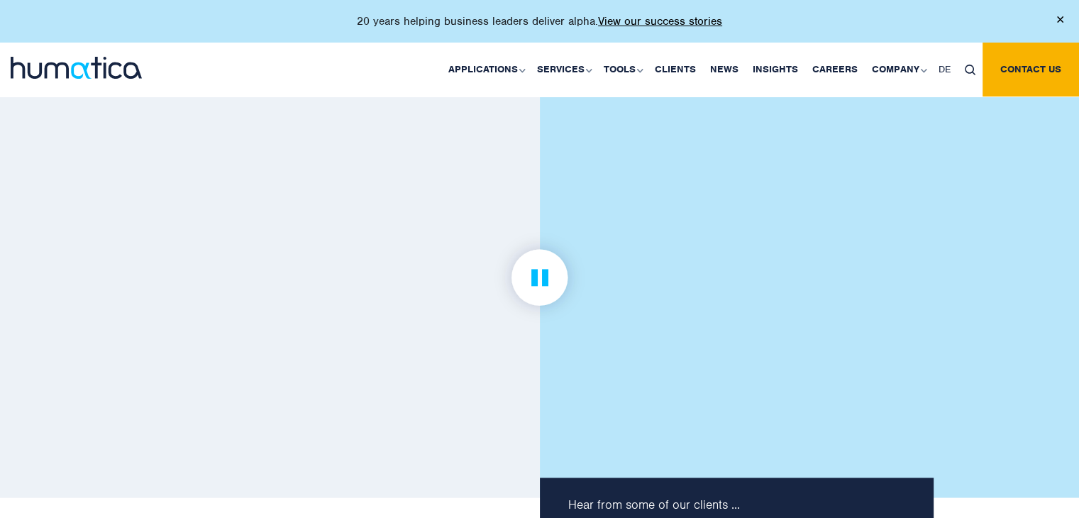
scroll to position [1898, 0]
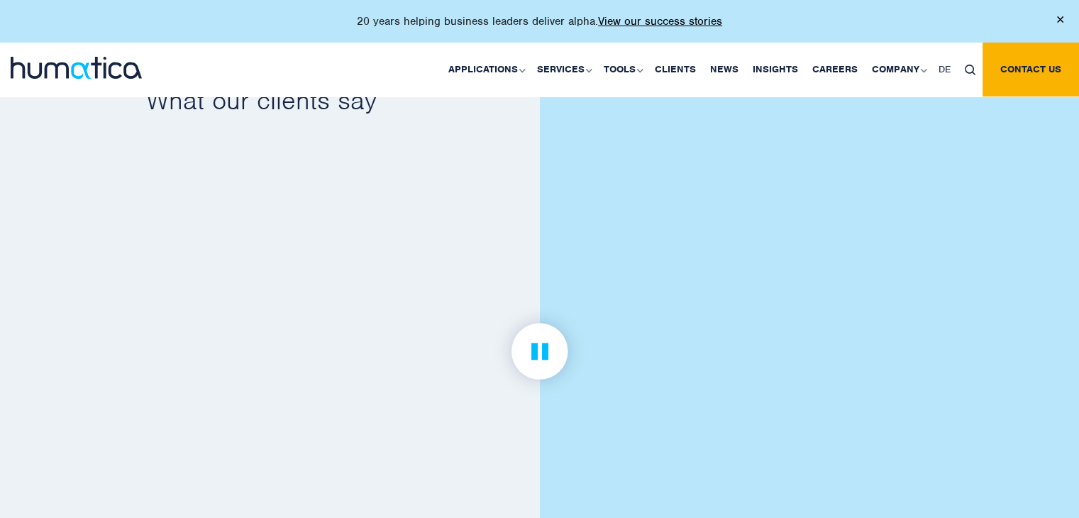
click at [536, 343] on img at bounding box center [539, 351] width 110 height 110
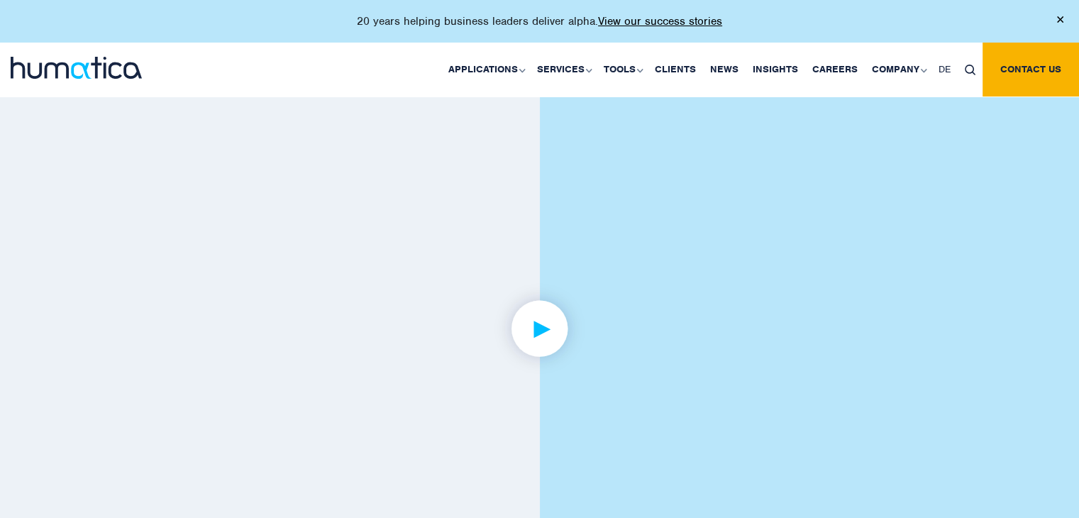
scroll to position [1996, 0]
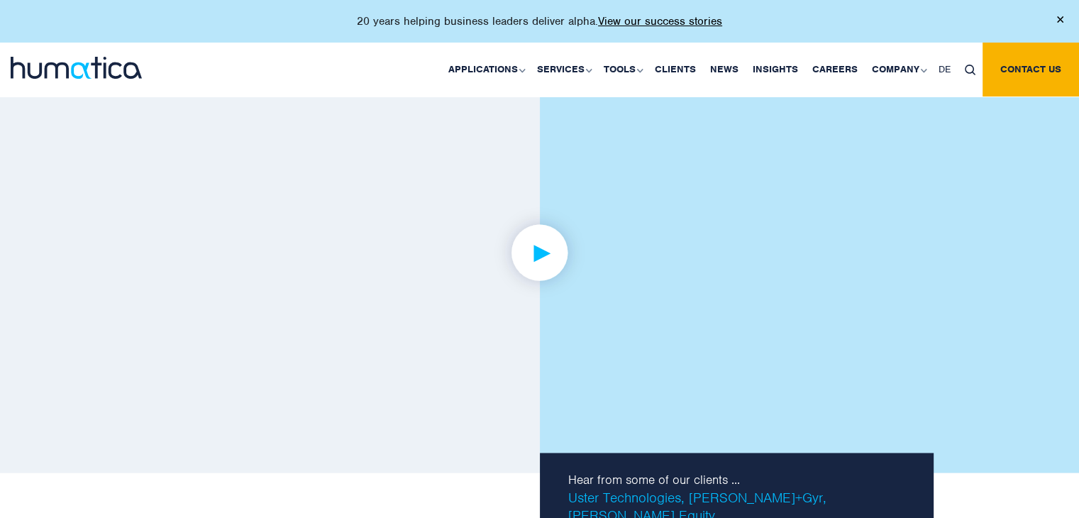
click at [555, 264] on img at bounding box center [539, 252] width 110 height 110
